Goal: Register for event/course

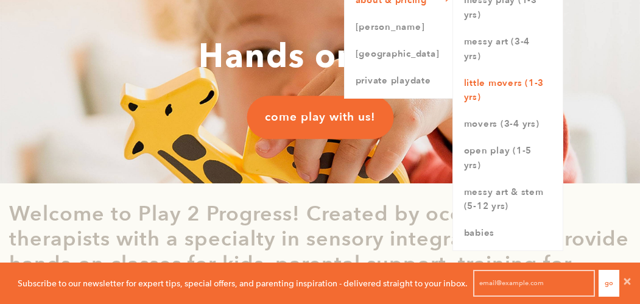
scroll to position [88, 0]
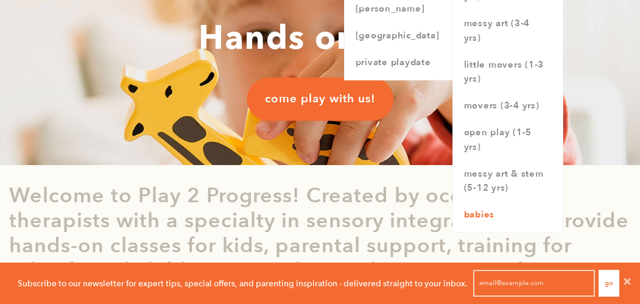
click at [469, 209] on link "Babies" at bounding box center [508, 214] width 110 height 27
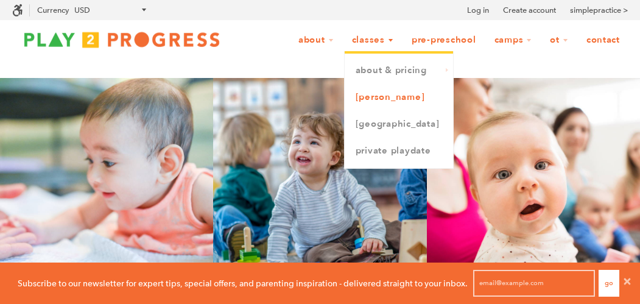
click at [365, 98] on link "[PERSON_NAME]" at bounding box center [399, 97] width 108 height 27
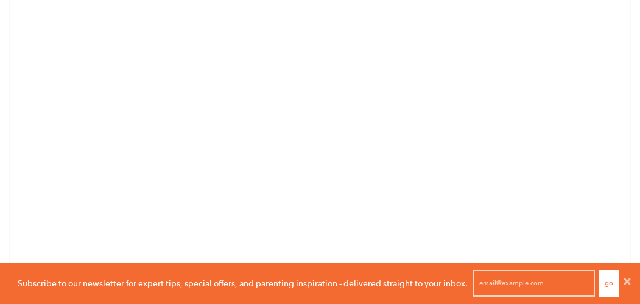
scroll to position [511, 0]
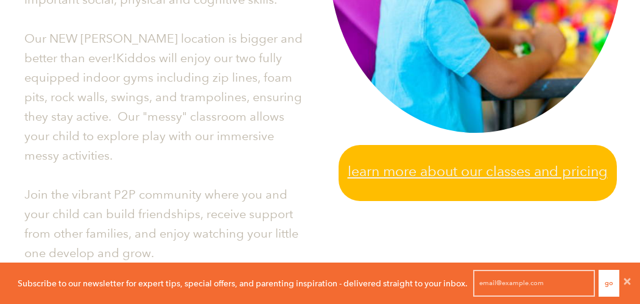
click at [466, 173] on span "Learn more about our classes and pricing" at bounding box center [478, 171] width 260 height 23
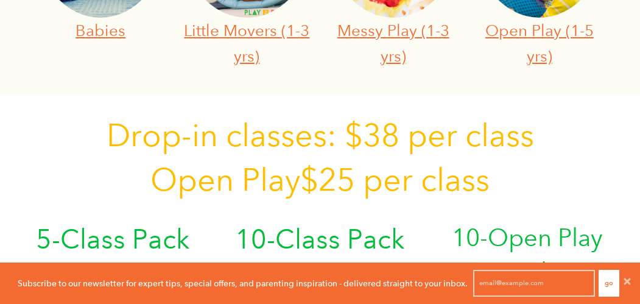
scroll to position [604, 0]
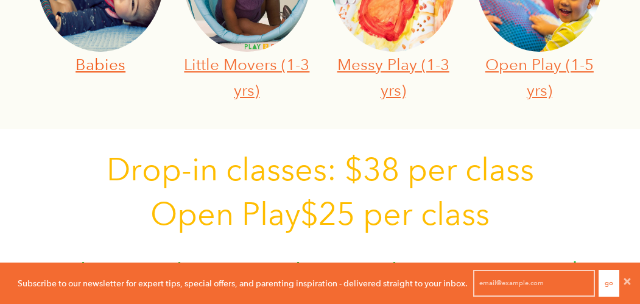
click at [84, 65] on link "Babies" at bounding box center [100, 64] width 50 height 19
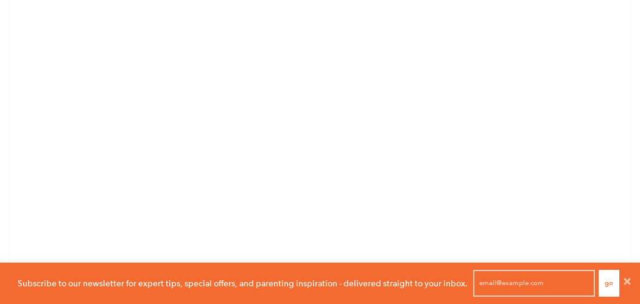
scroll to position [1084, 0]
